Goal: Task Accomplishment & Management: Use online tool/utility

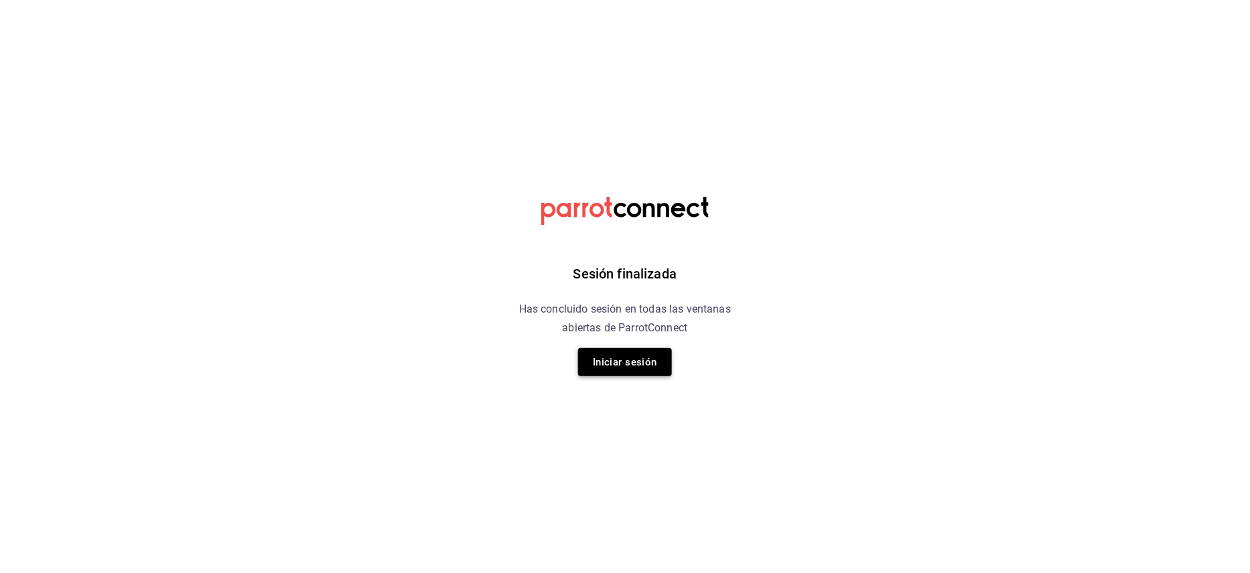
click at [620, 355] on button "Iniciar sesión" at bounding box center [625, 362] width 94 height 28
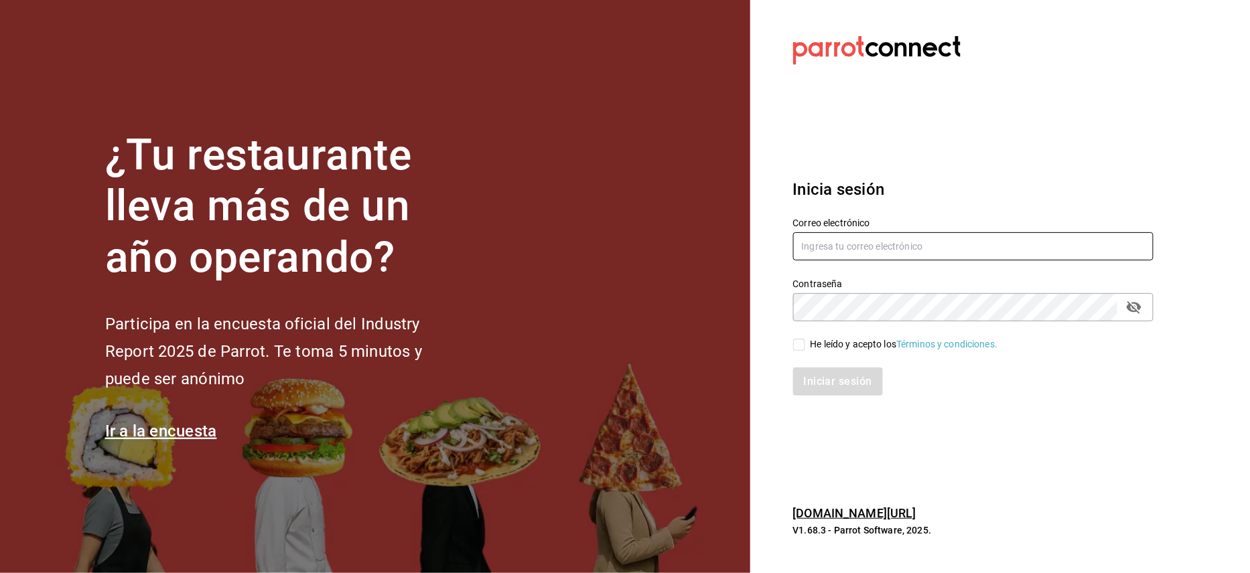
type input "[PERSON_NAME][EMAIL_ADDRESS][DOMAIN_NAME]"
click at [937, 312] on icon "passwordField" at bounding box center [1134, 307] width 15 height 13
click at [794, 332] on div "He leído y acepto los Términos y condiciones." at bounding box center [965, 336] width 376 height 31
click at [794, 347] on input "He leído y acepto los Términos y condiciones." at bounding box center [799, 345] width 12 height 12
checkbox input "true"
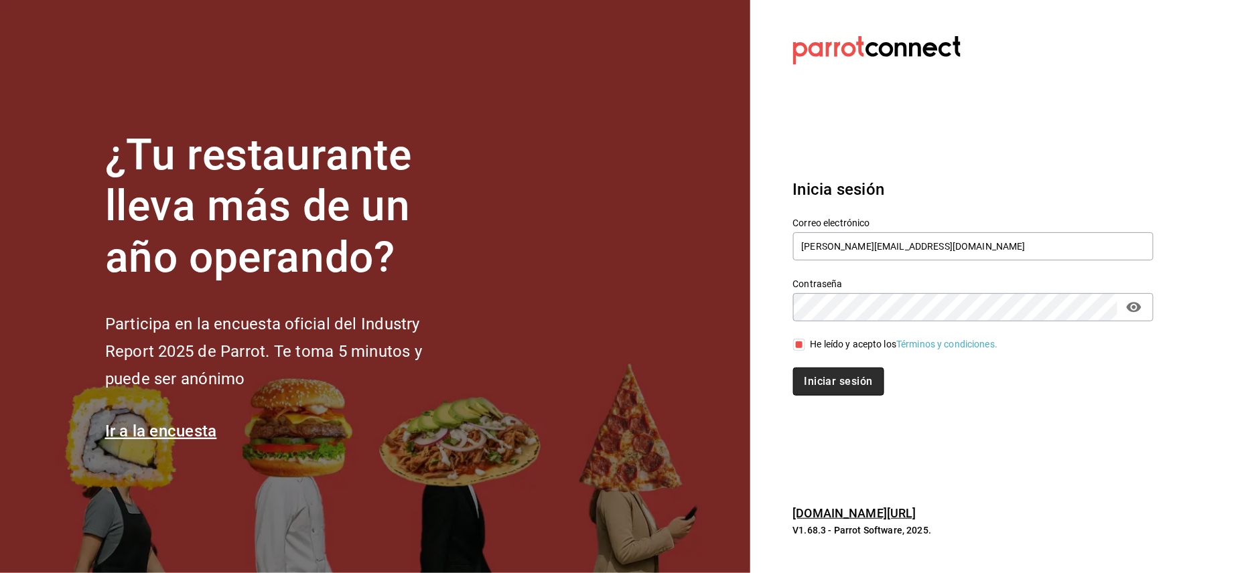
click at [827, 375] on button "Iniciar sesión" at bounding box center [838, 382] width 91 height 28
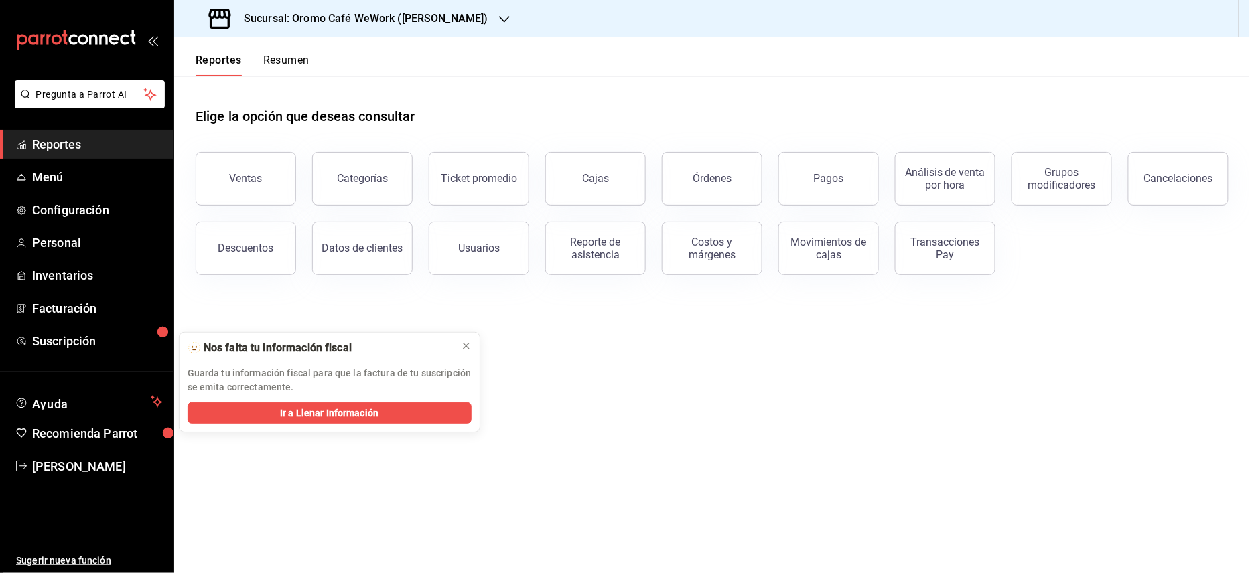
click at [494, 5] on div "Sucursal: Oromo Café WeWork ([PERSON_NAME])" at bounding box center [350, 19] width 330 height 38
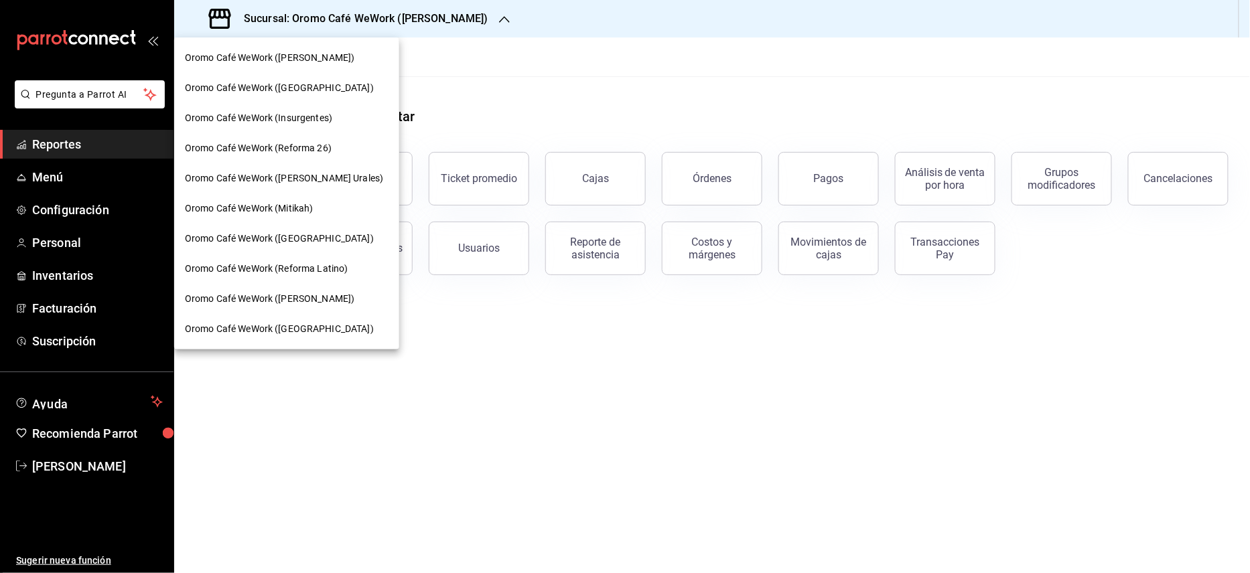
click at [295, 300] on span "Oromo Café WeWork ([PERSON_NAME])" at bounding box center [269, 299] width 169 height 14
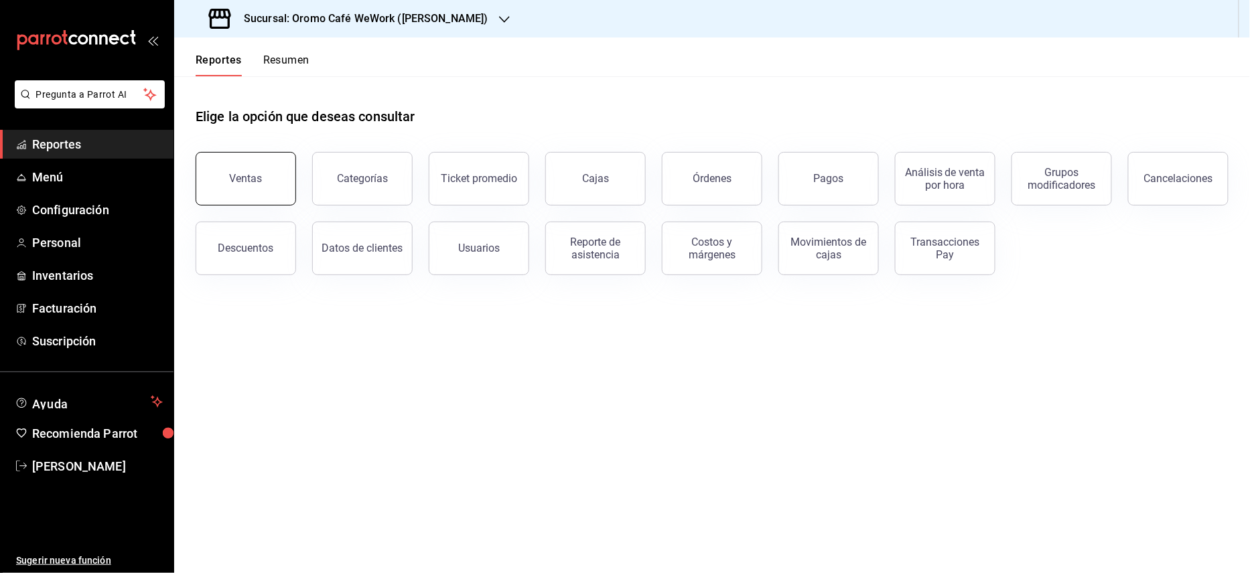
click at [269, 175] on button "Ventas" at bounding box center [246, 179] width 100 height 54
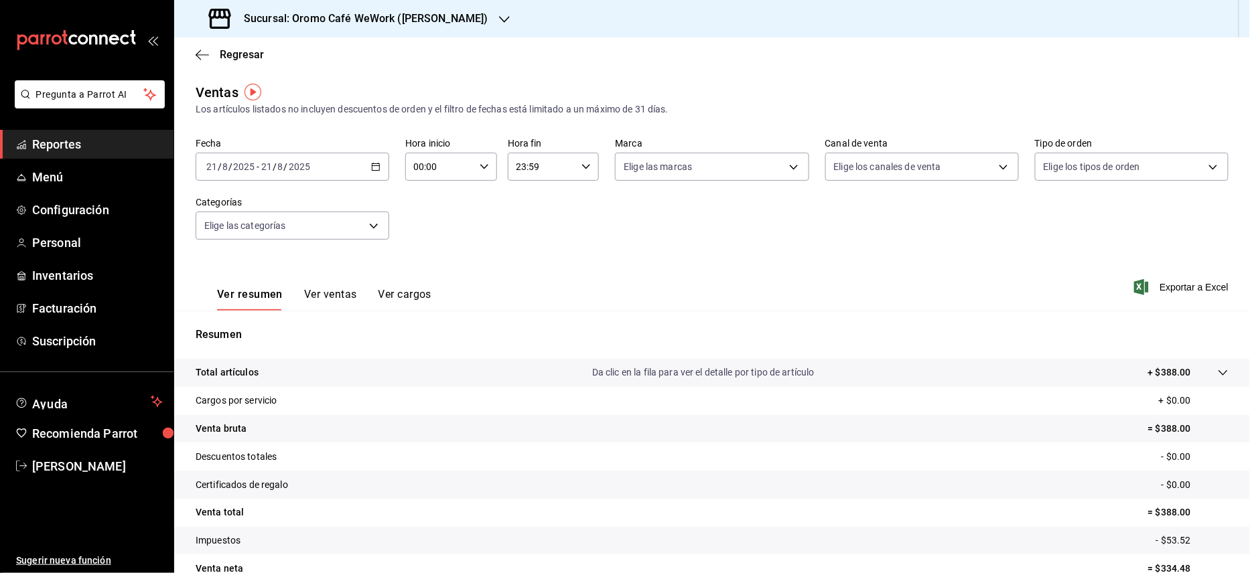
click at [317, 296] on button "Ver ventas" at bounding box center [330, 299] width 53 height 23
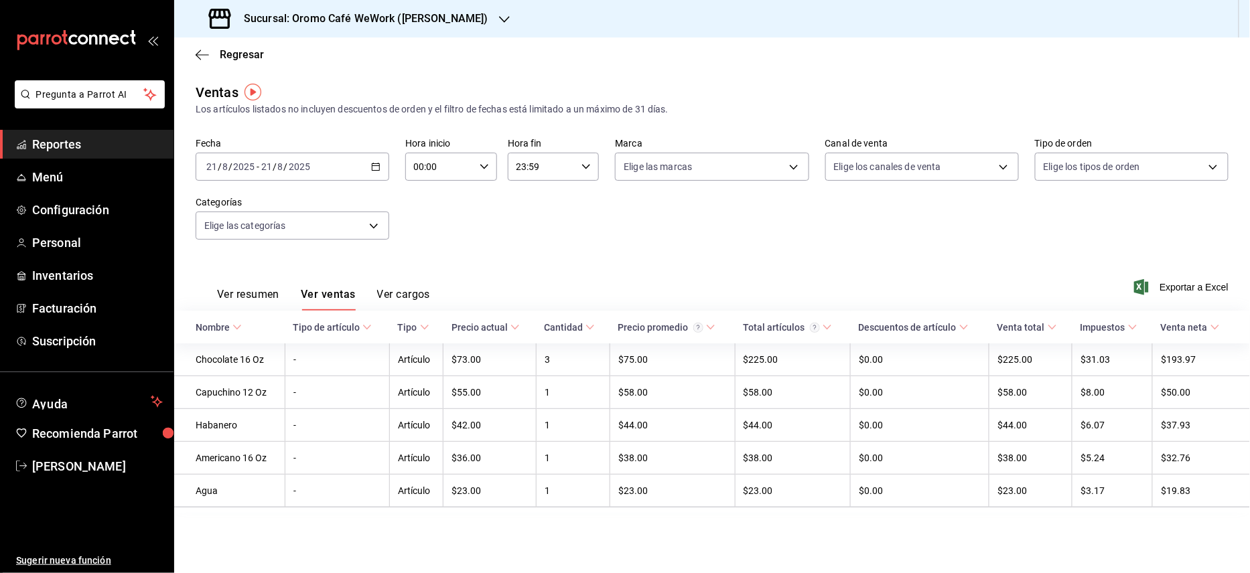
click at [416, 295] on button "Ver cargos" at bounding box center [404, 299] width 54 height 23
